Goal: Communication & Community: Answer question/provide support

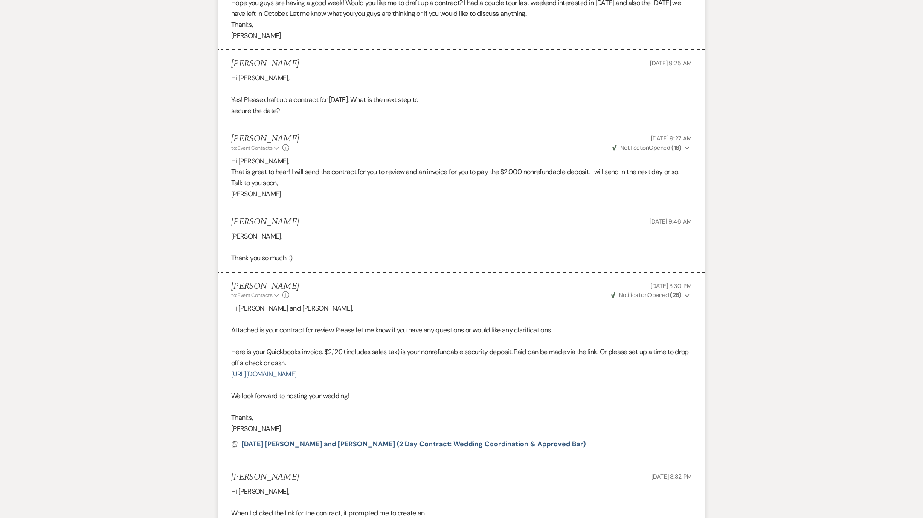
click at [143, 157] on div "Messages Tasks Payments Vendors Rental Overview Timeline Docs & Files Contacts …" at bounding box center [461, 240] width 923 height 4525
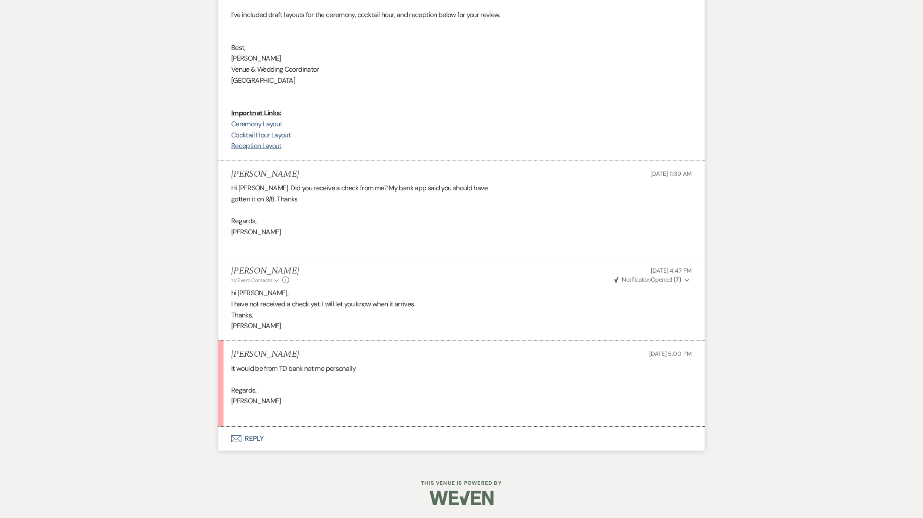
scroll to position [4297, 0]
click at [249, 441] on button "Envelope Reply" at bounding box center [461, 438] width 486 height 24
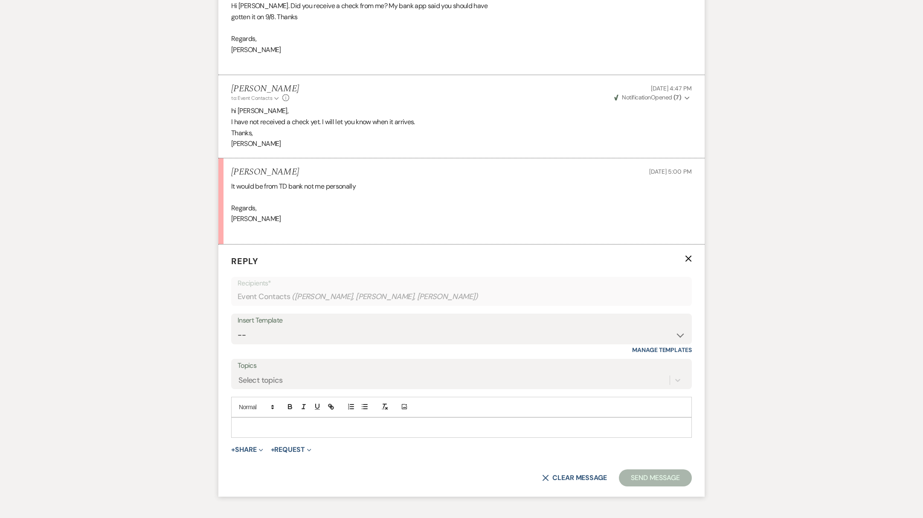
scroll to position [4460, 0]
click at [255, 429] on p at bounding box center [461, 424] width 447 height 9
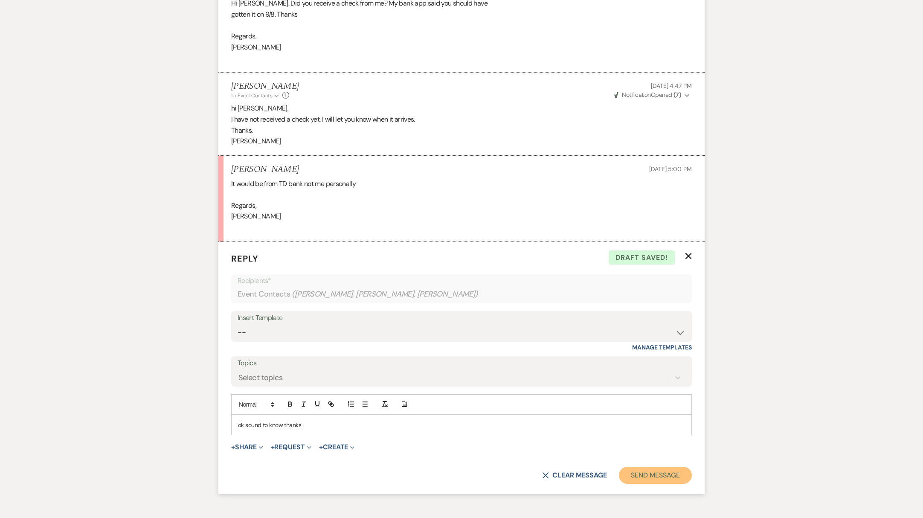
click at [667, 484] on button "Send Message" at bounding box center [655, 475] width 73 height 17
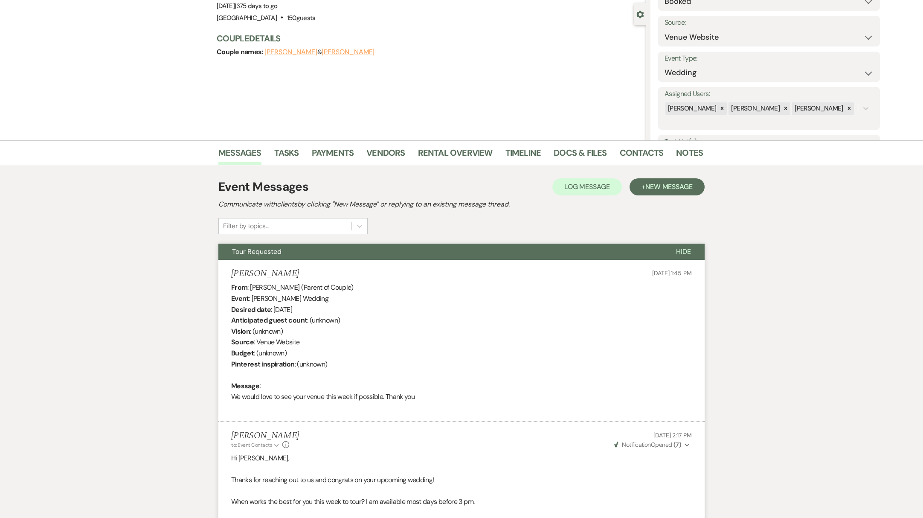
scroll to position [0, 0]
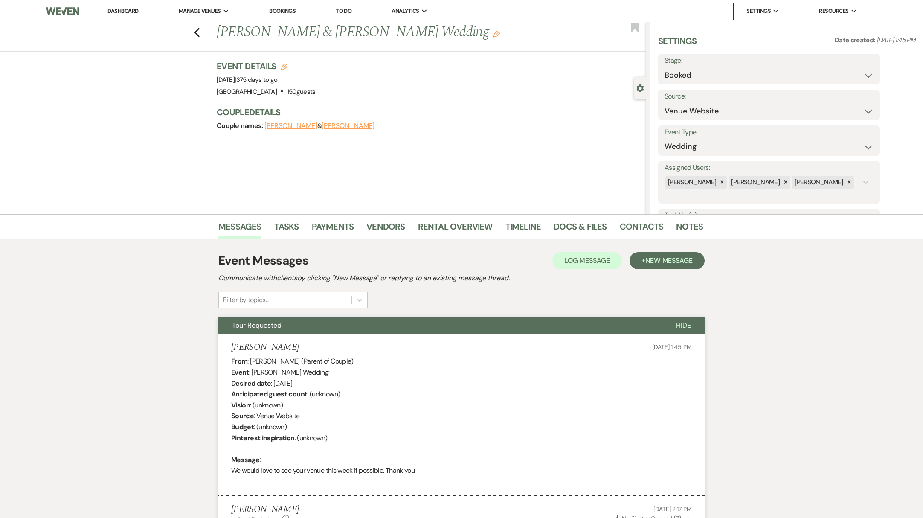
click at [136, 13] on link "Dashboard" at bounding box center [122, 10] width 31 height 7
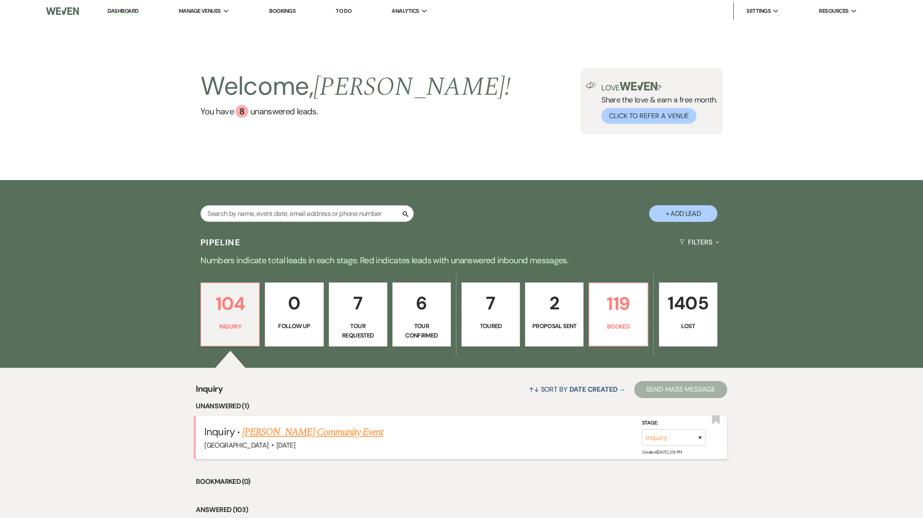
click at [294, 435] on link "[PERSON_NAME] Community Event" at bounding box center [312, 431] width 141 height 15
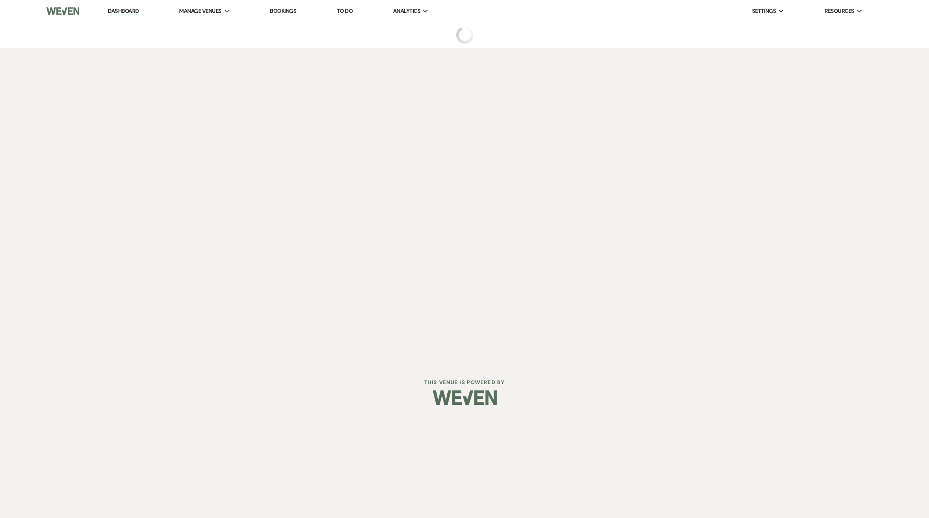
select select "5"
select select "7"
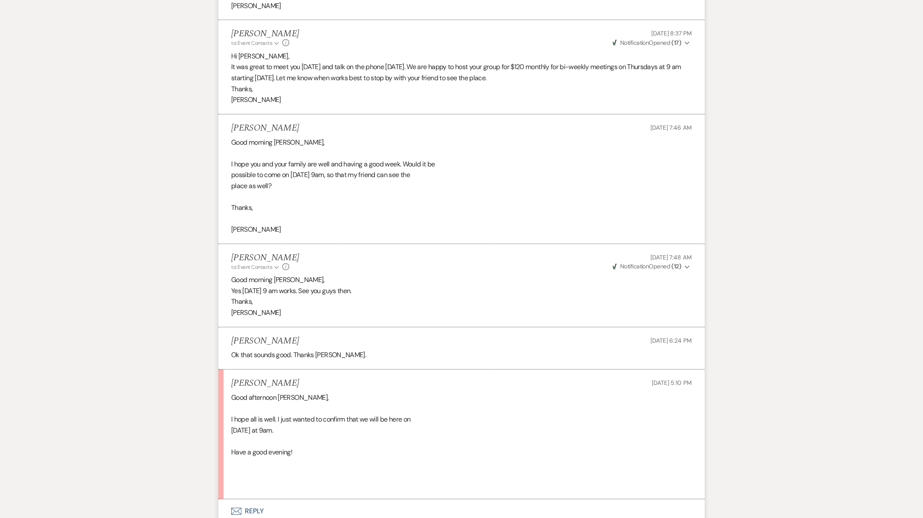
scroll to position [1413, 0]
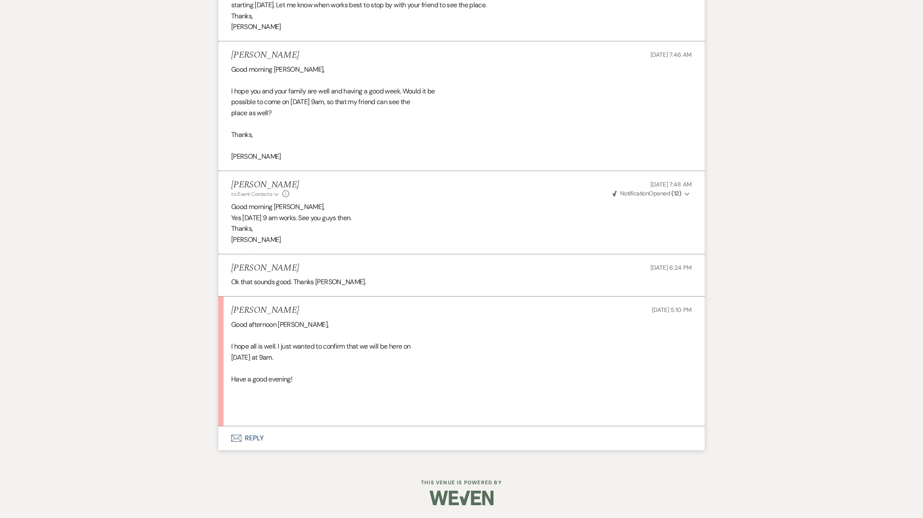
click at [252, 438] on button "Envelope Reply" at bounding box center [461, 438] width 486 height 24
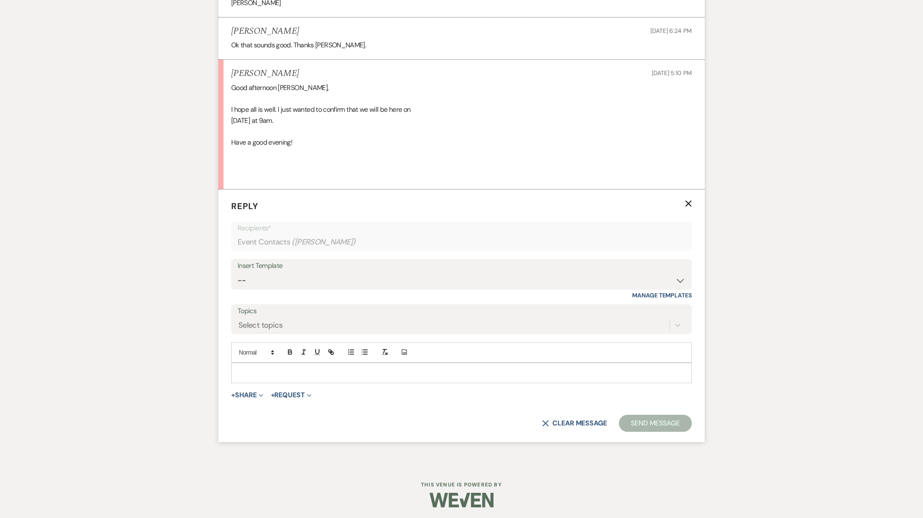
scroll to position [1652, 0]
click at [258, 370] on p at bounding box center [461, 370] width 447 height 9
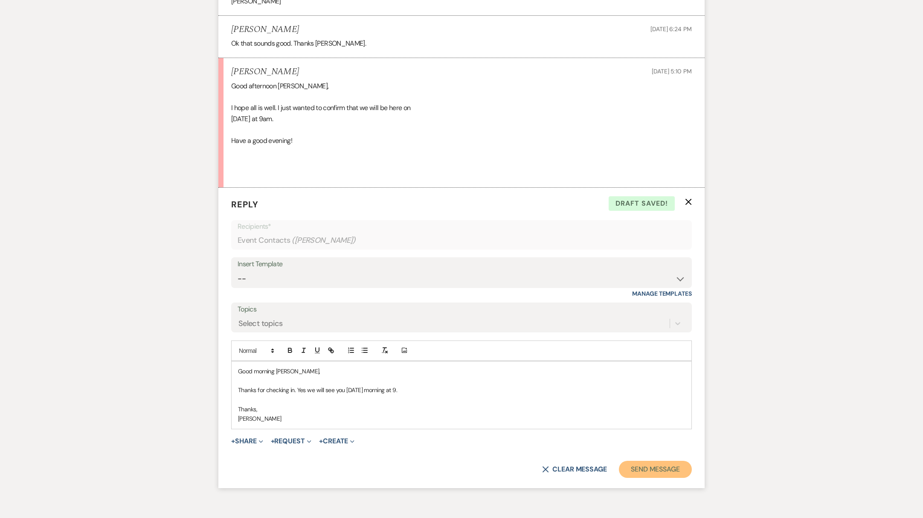
click at [657, 473] on button "Send Message" at bounding box center [655, 469] width 73 height 17
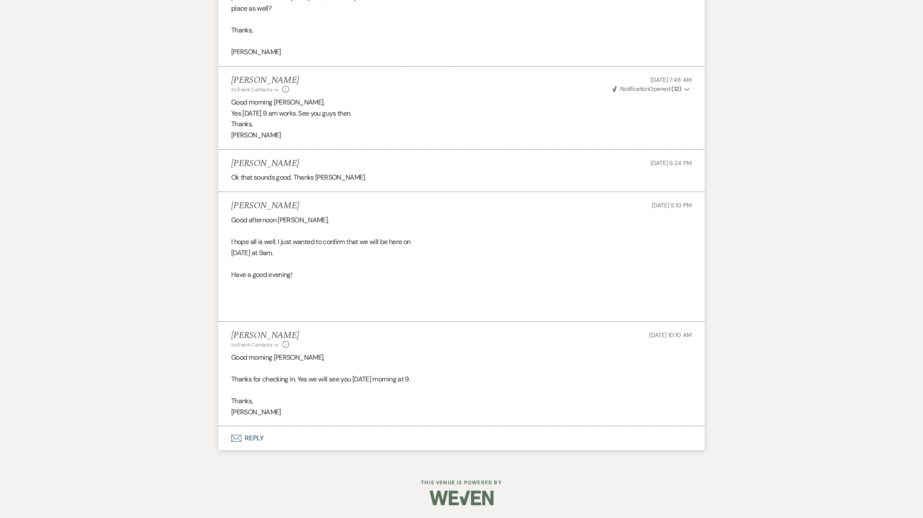
scroll to position [1518, 0]
